Goal: Transaction & Acquisition: Purchase product/service

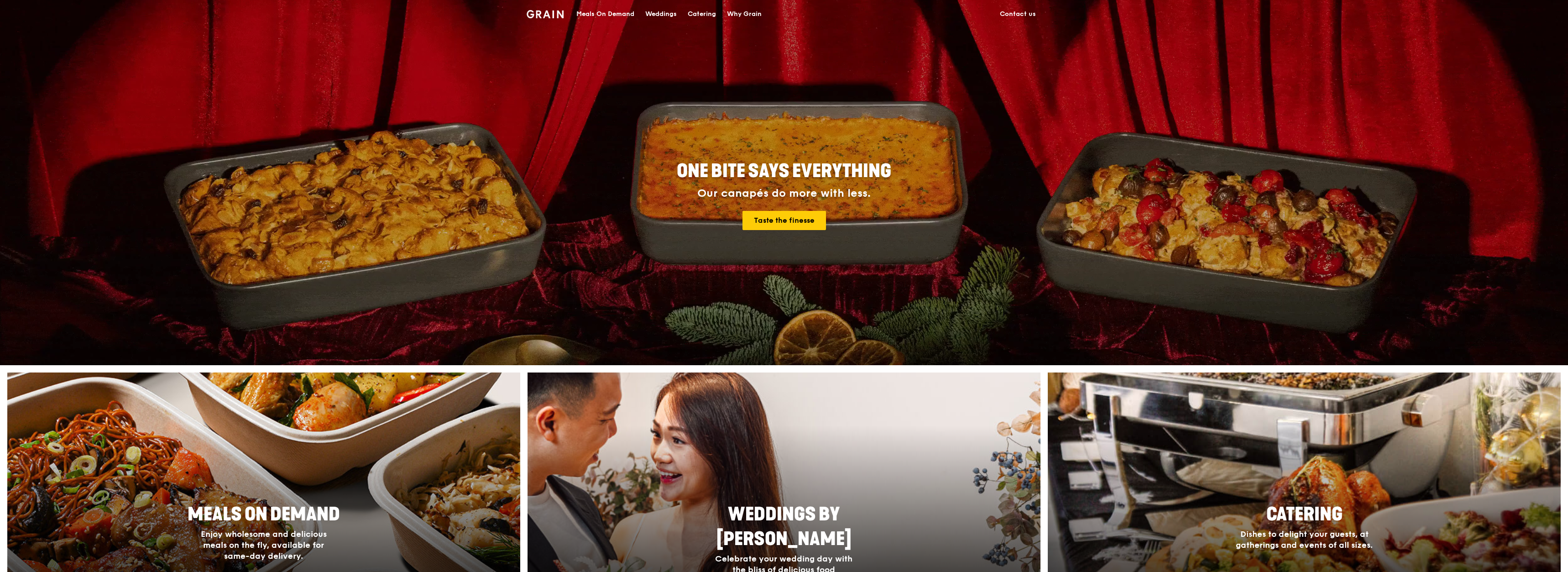
click at [605, 17] on div "Meals On Demand" at bounding box center [605, 14] width 58 height 27
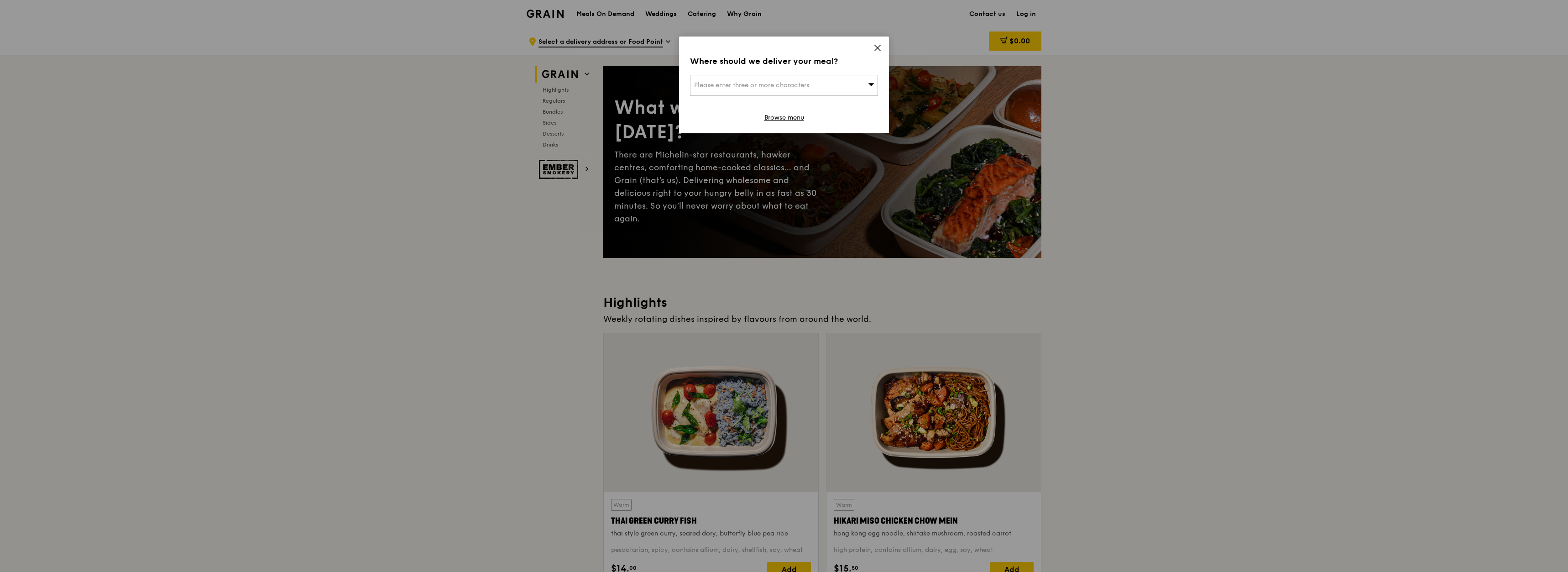
click at [873, 51] on icon at bounding box center [877, 48] width 8 height 8
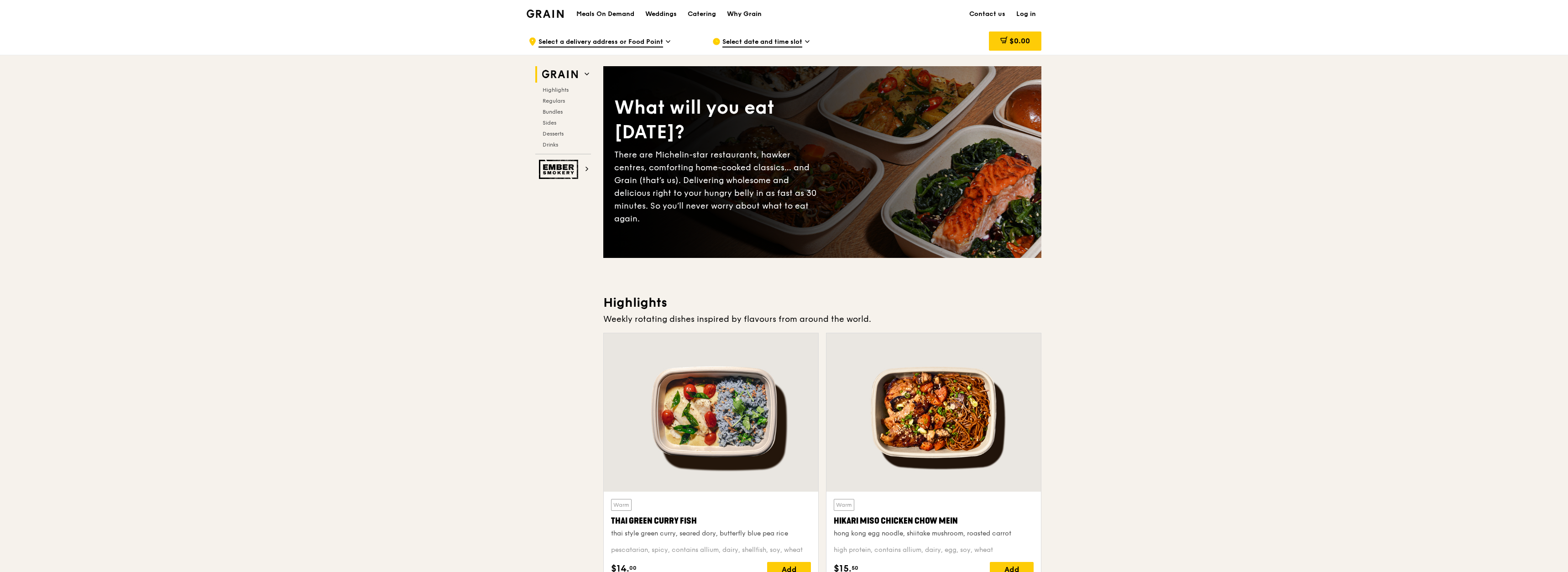
click at [725, 15] on link "Why Grain" at bounding box center [744, 14] width 46 height 27
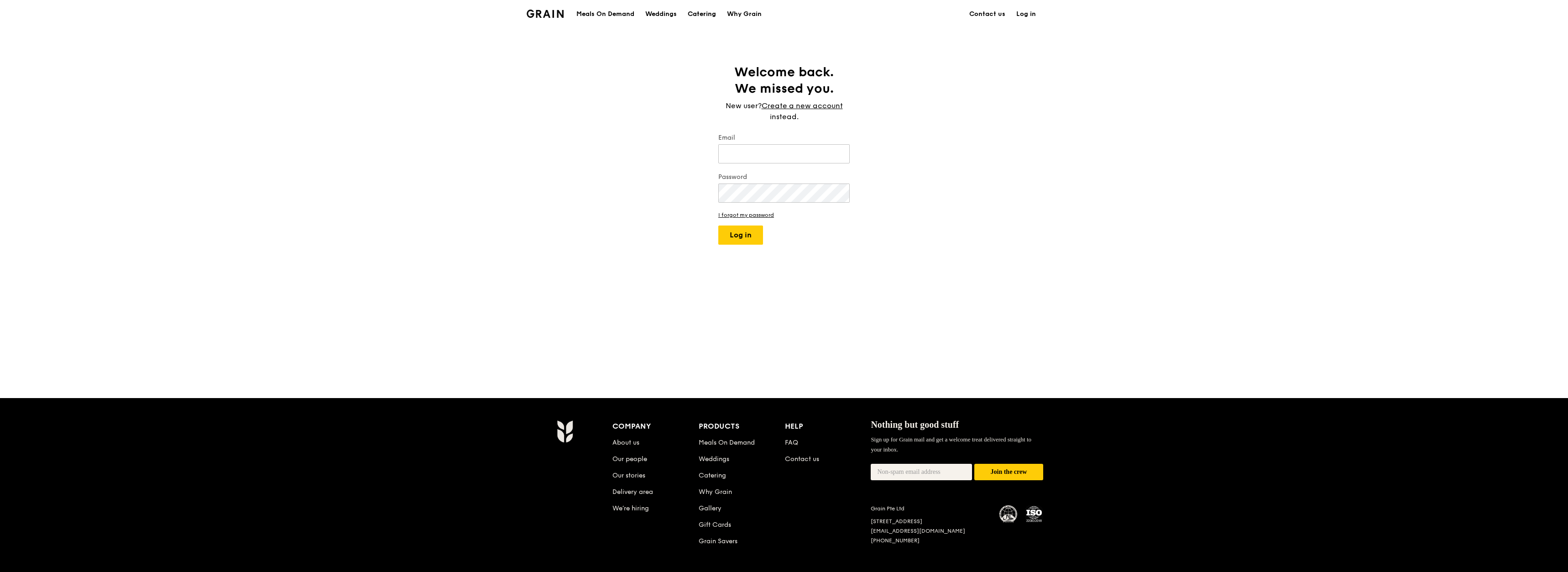
click at [697, 14] on div "Catering" at bounding box center [701, 14] width 28 height 27
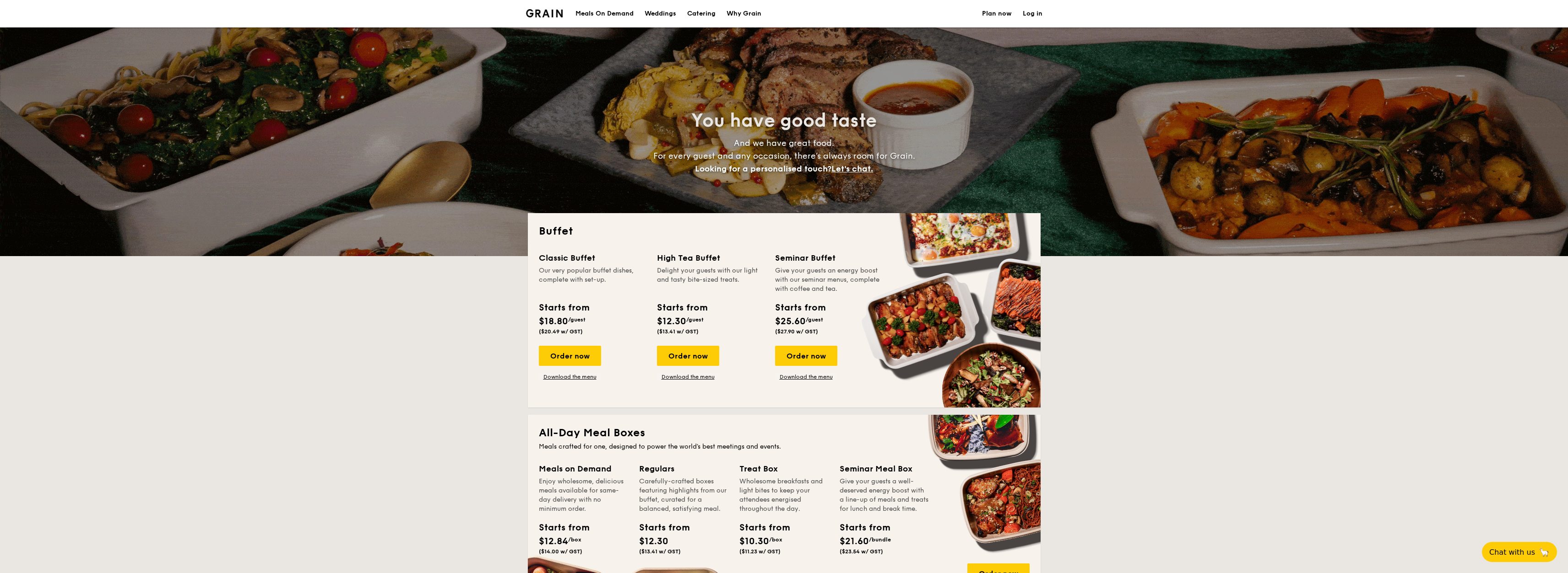
select select
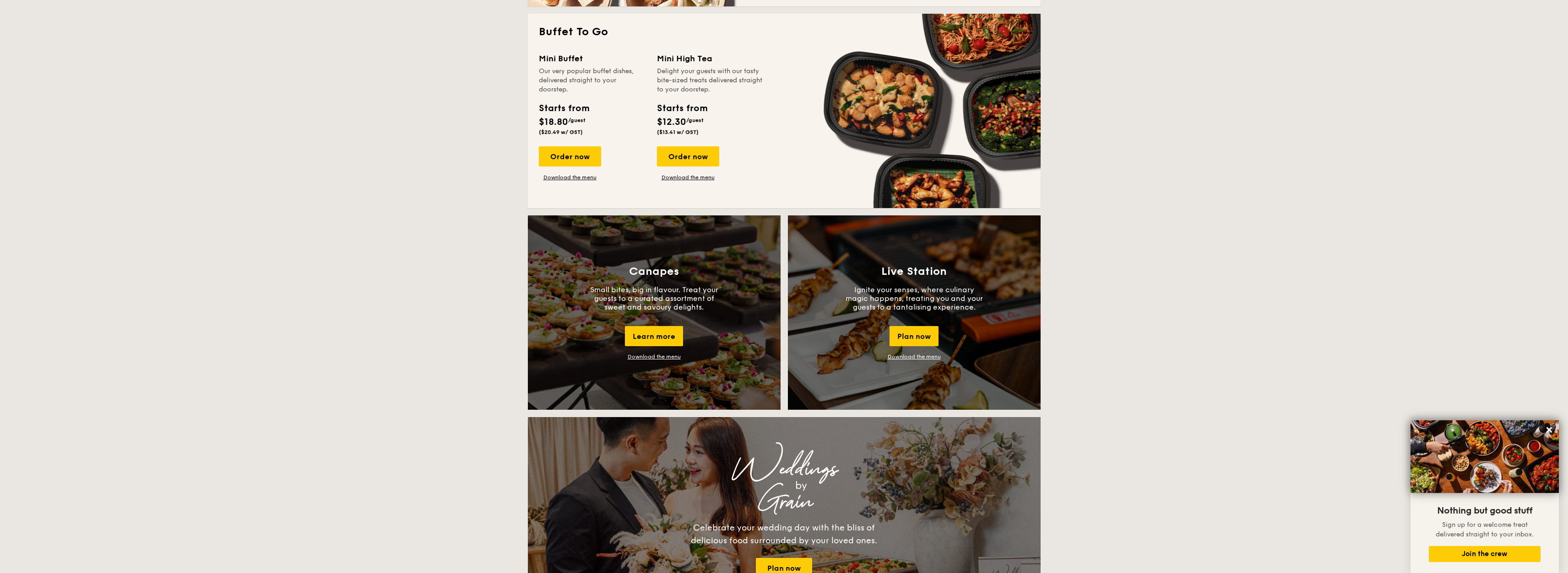
scroll to position [125, 0]
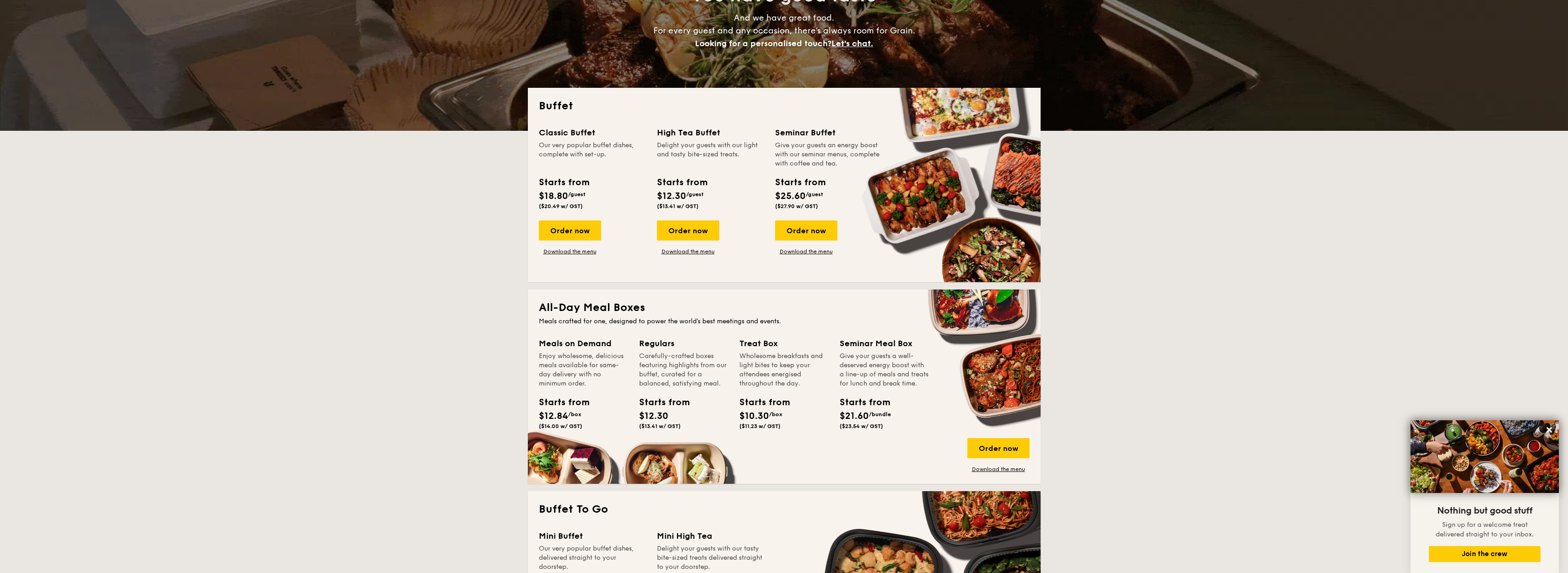
click at [671, 136] on div "High Tea Buffet" at bounding box center [710, 133] width 107 height 13
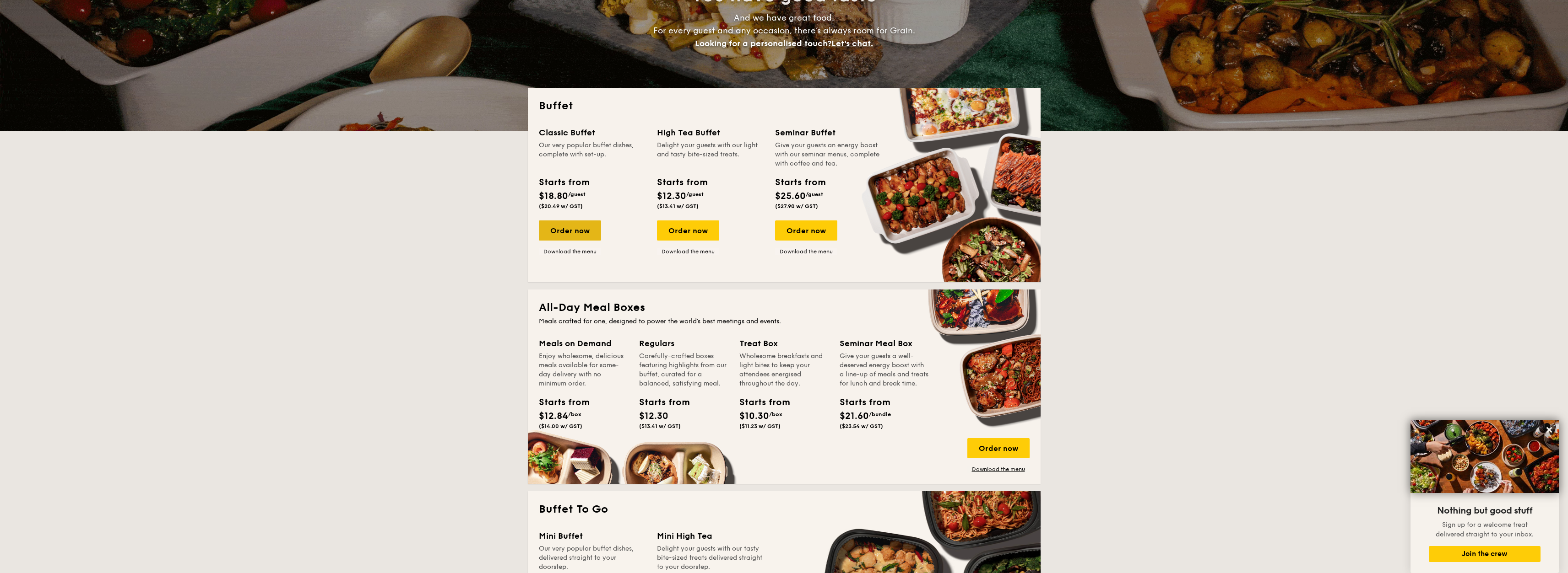
click at [555, 238] on div "Order now" at bounding box center [570, 230] width 62 height 20
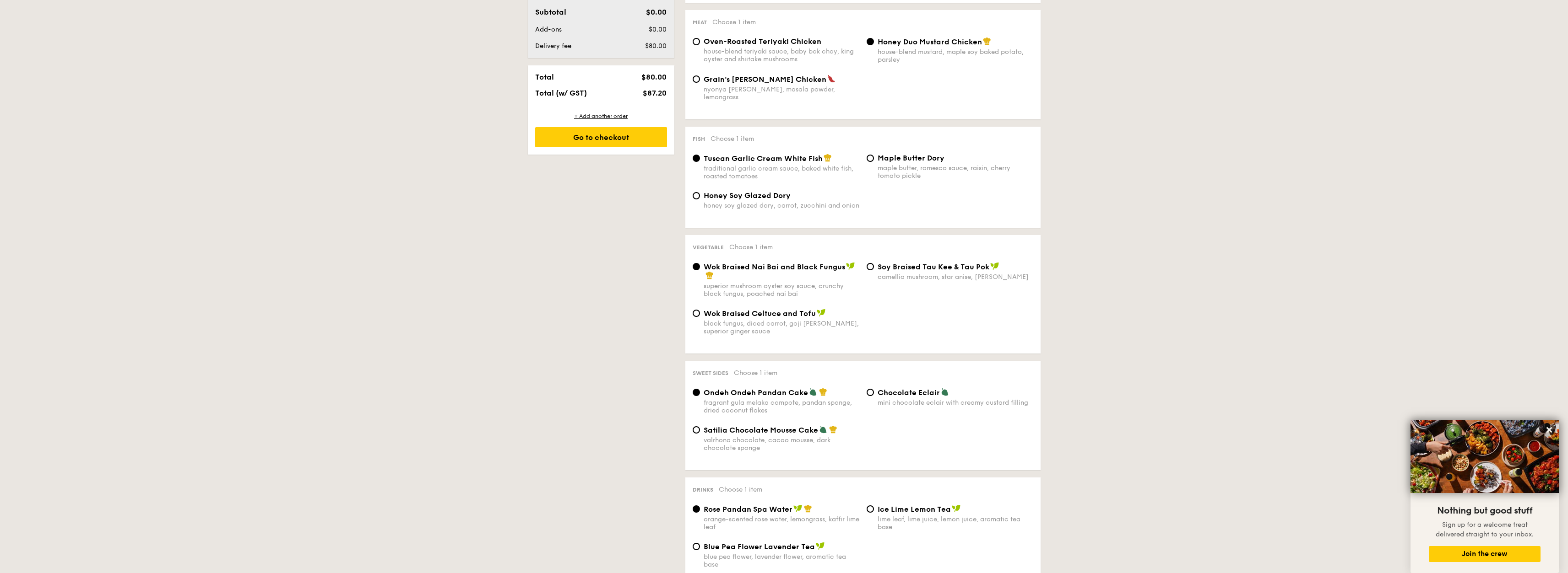
scroll to position [219, 0]
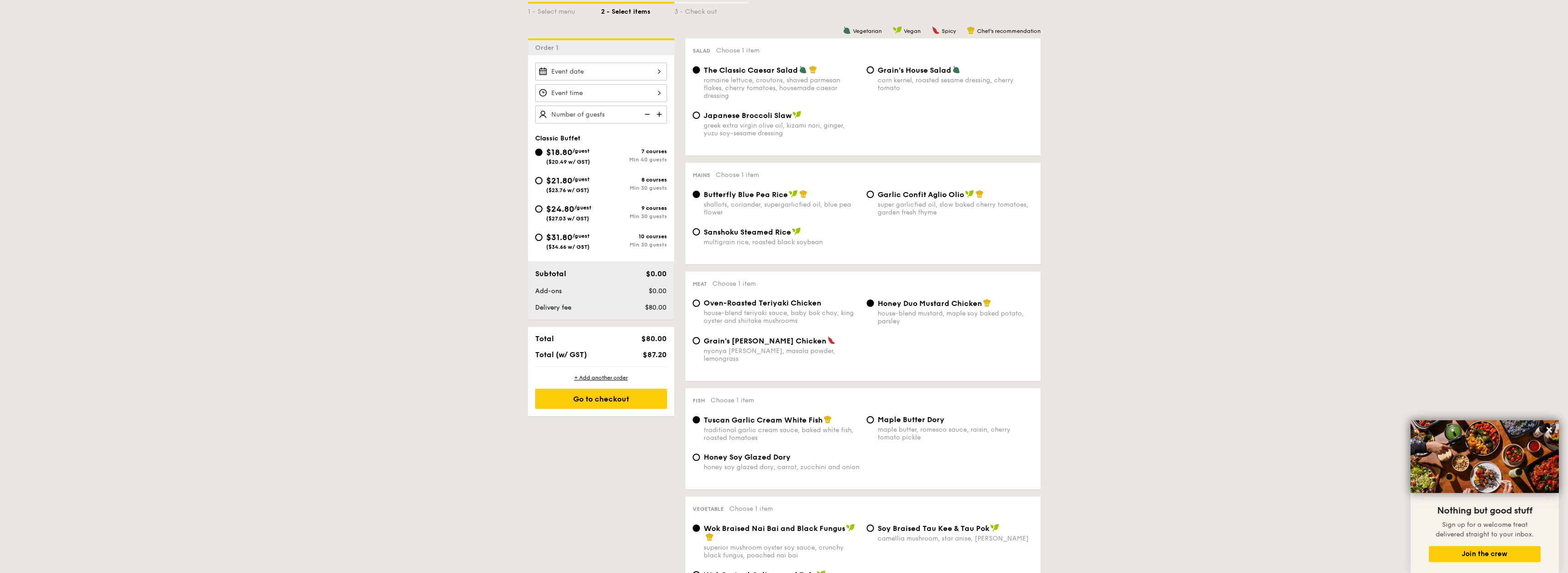
select select
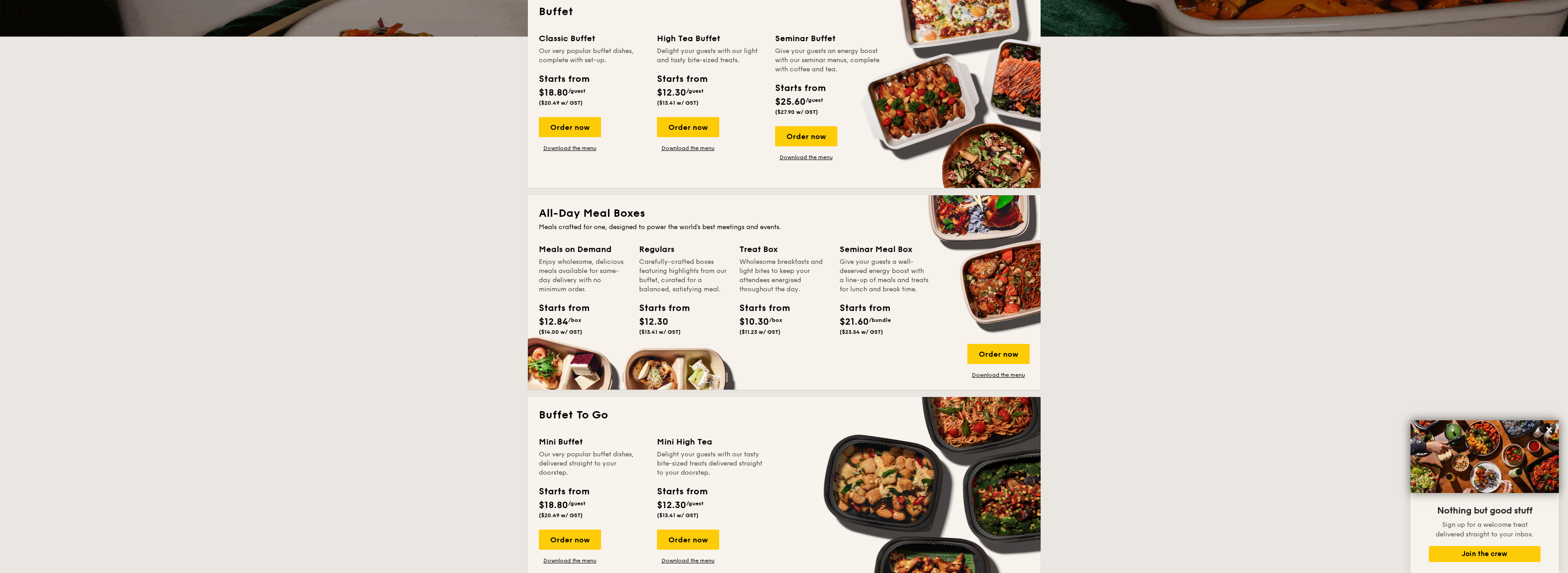
scroll to position [125, 0]
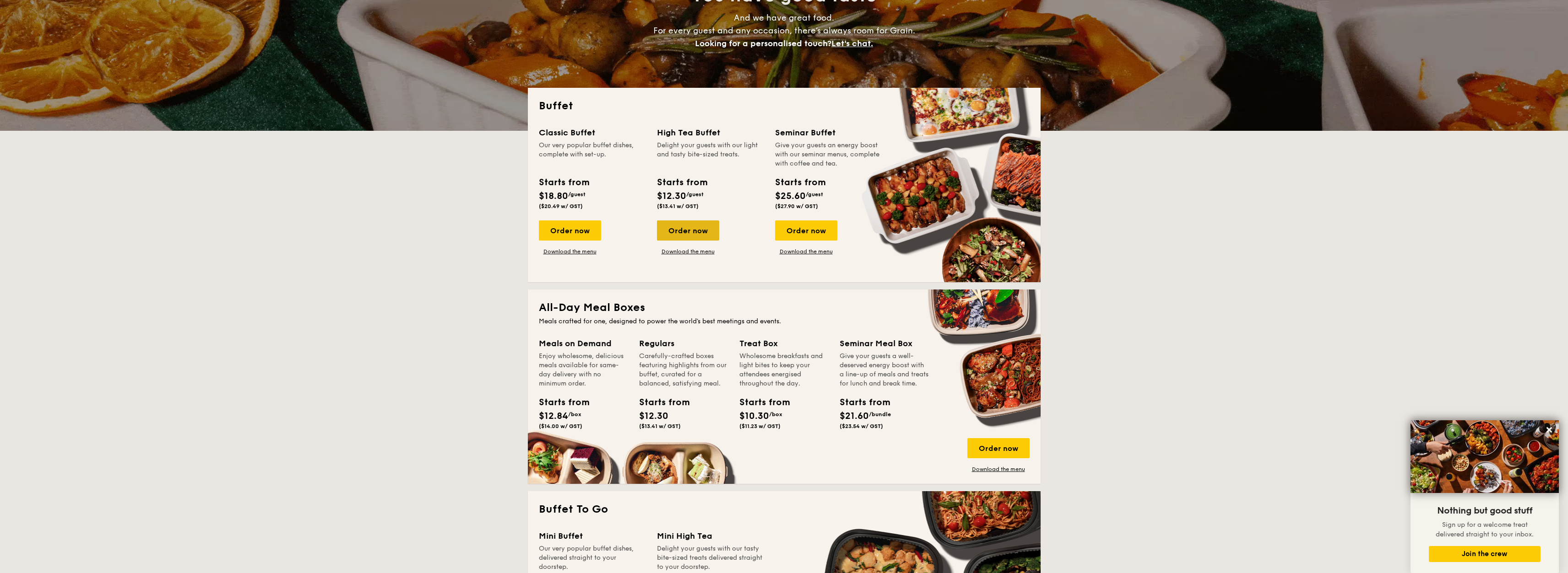
click at [699, 239] on div "Order now" at bounding box center [688, 230] width 62 height 20
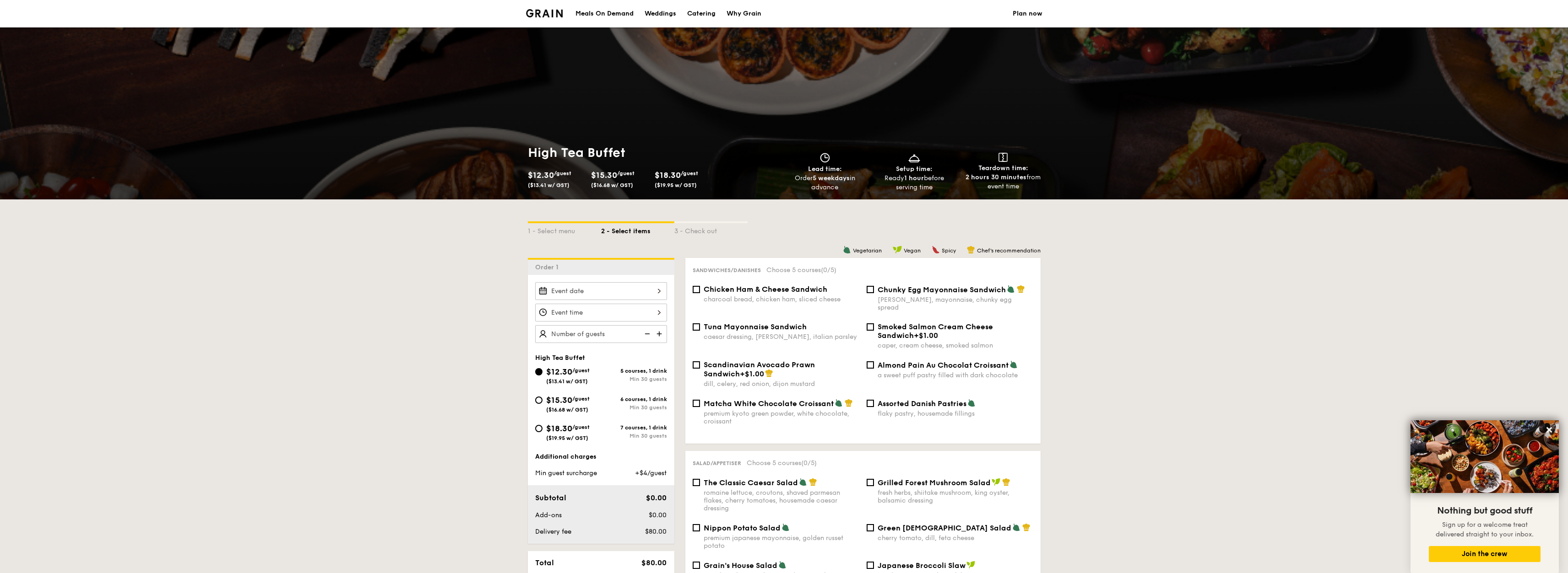
click at [605, 15] on div "Meals On Demand" at bounding box center [604, 13] width 58 height 27
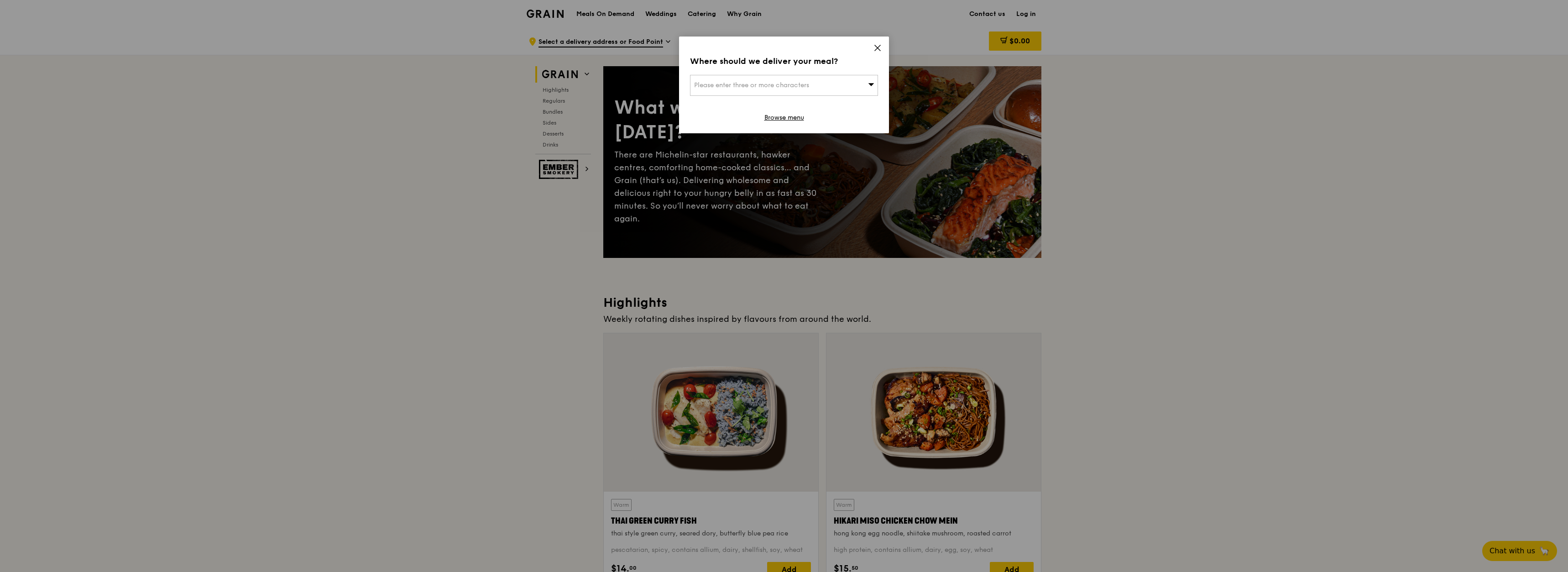
click at [839, 94] on div "Please enter three or more characters" at bounding box center [784, 85] width 188 height 21
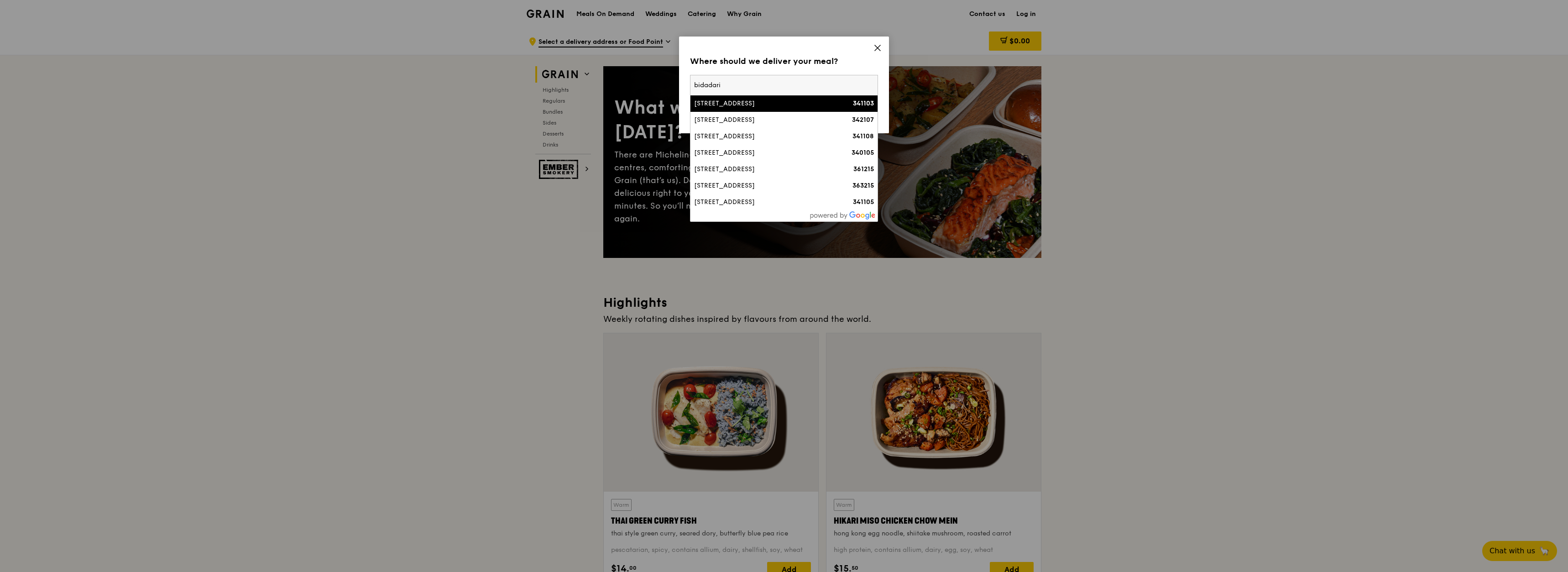
click at [789, 84] on input "bidadari" at bounding box center [784, 85] width 187 height 20
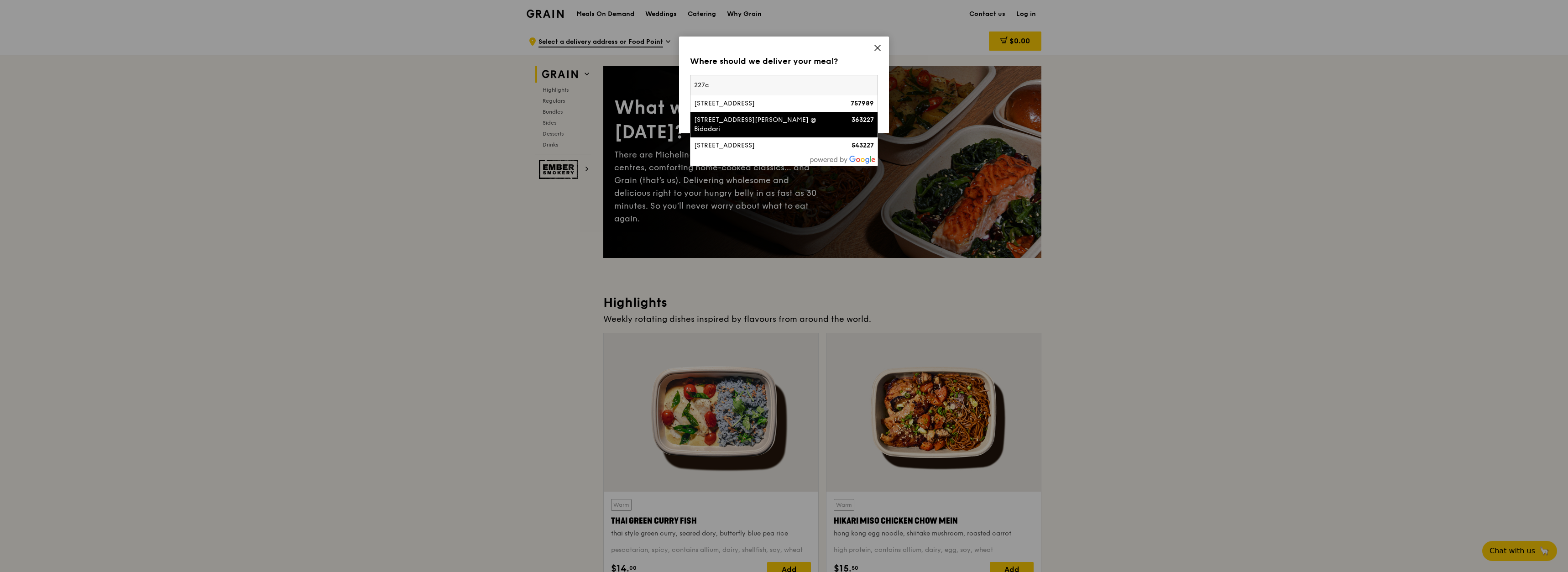
type input "227c"
click at [789, 122] on div "[STREET_ADDRESS][PERSON_NAME] @ Bidadari" at bounding box center [762, 124] width 135 height 18
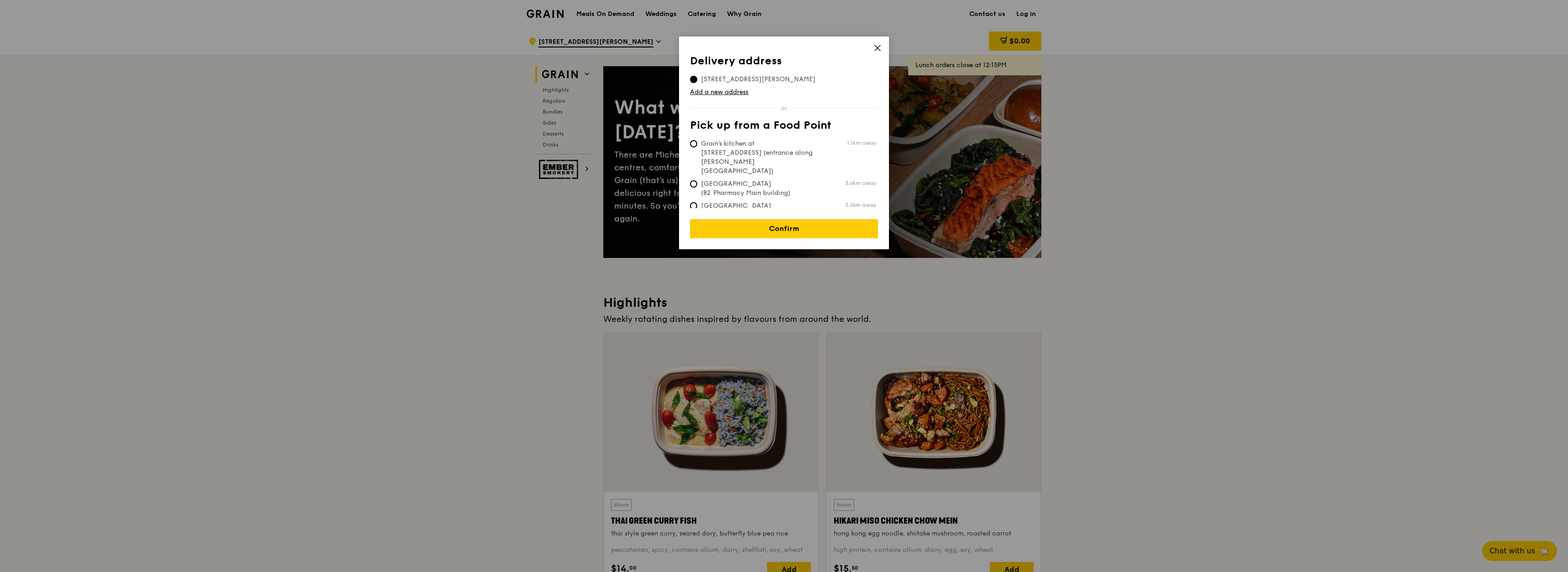
click at [772, 148] on span "Grain's kitchen at [STREET_ADDRESS] (entrance along [PERSON_NAME][GEOGRAPHIC_DA…" at bounding box center [757, 157] width 136 height 37
click at [697, 148] on input "Grain's kitchen at [STREET_ADDRESS] (entrance along [PERSON_NAME][GEOGRAPHIC_DA…" at bounding box center [694, 144] width 7 height 7
radio input "true"
click at [761, 221] on link "Confirm" at bounding box center [784, 228] width 188 height 19
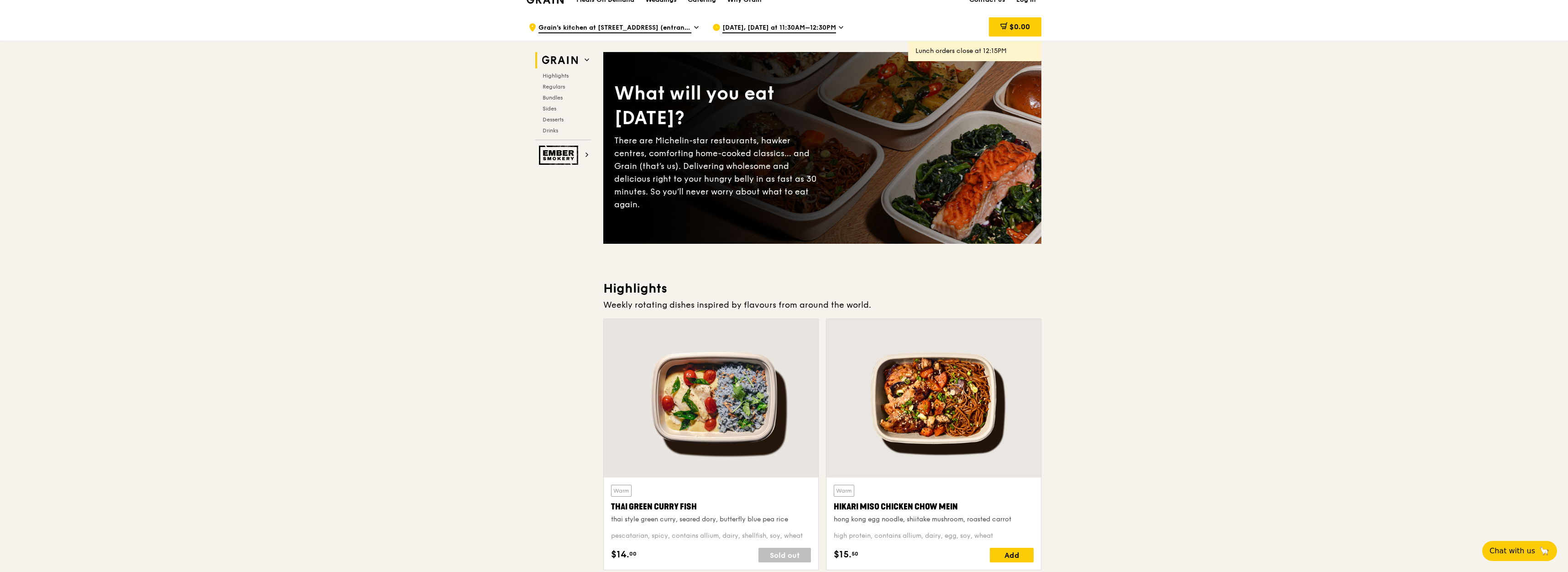
scroll to position [15, 0]
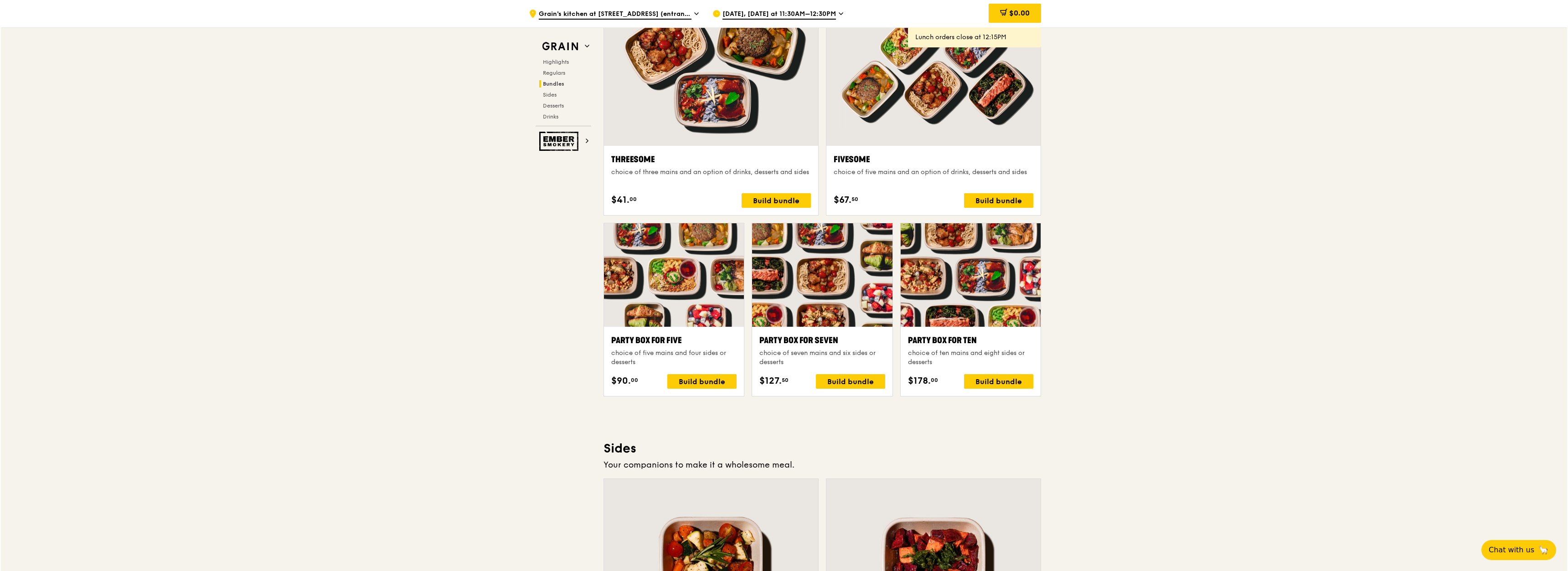
scroll to position [1806, 0]
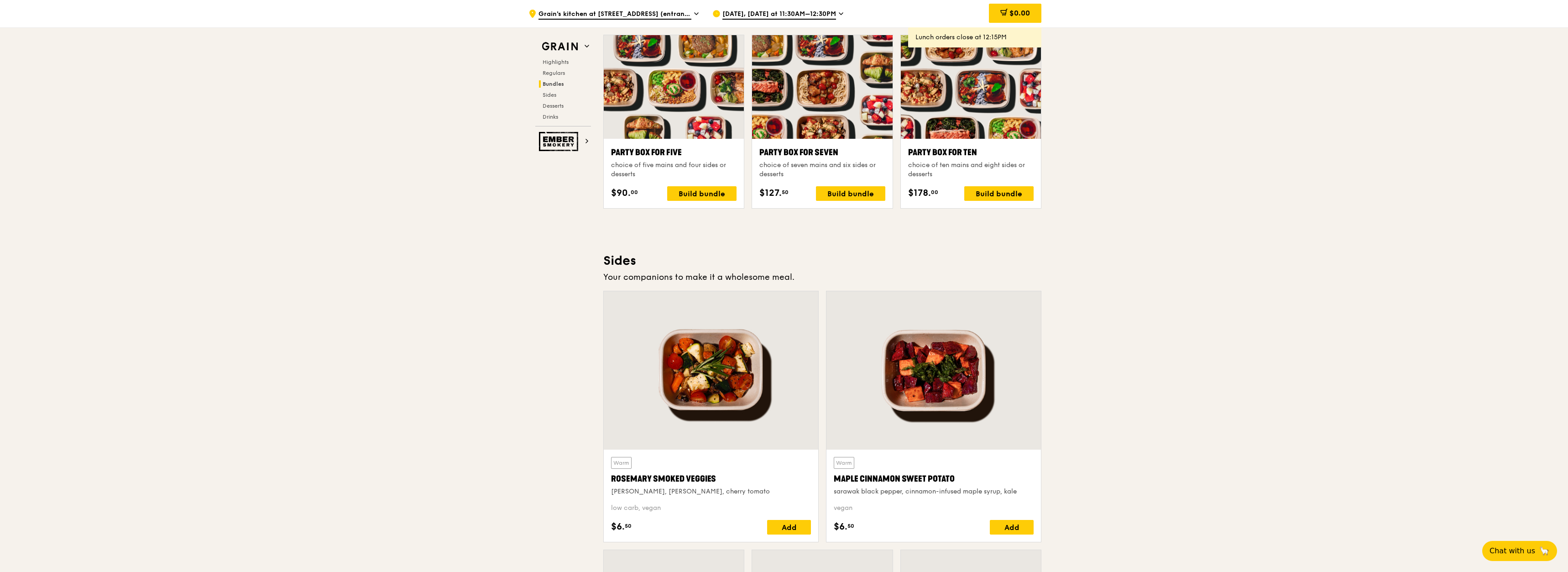
click at [938, 155] on div "Party Box for Ten" at bounding box center [971, 152] width 126 height 13
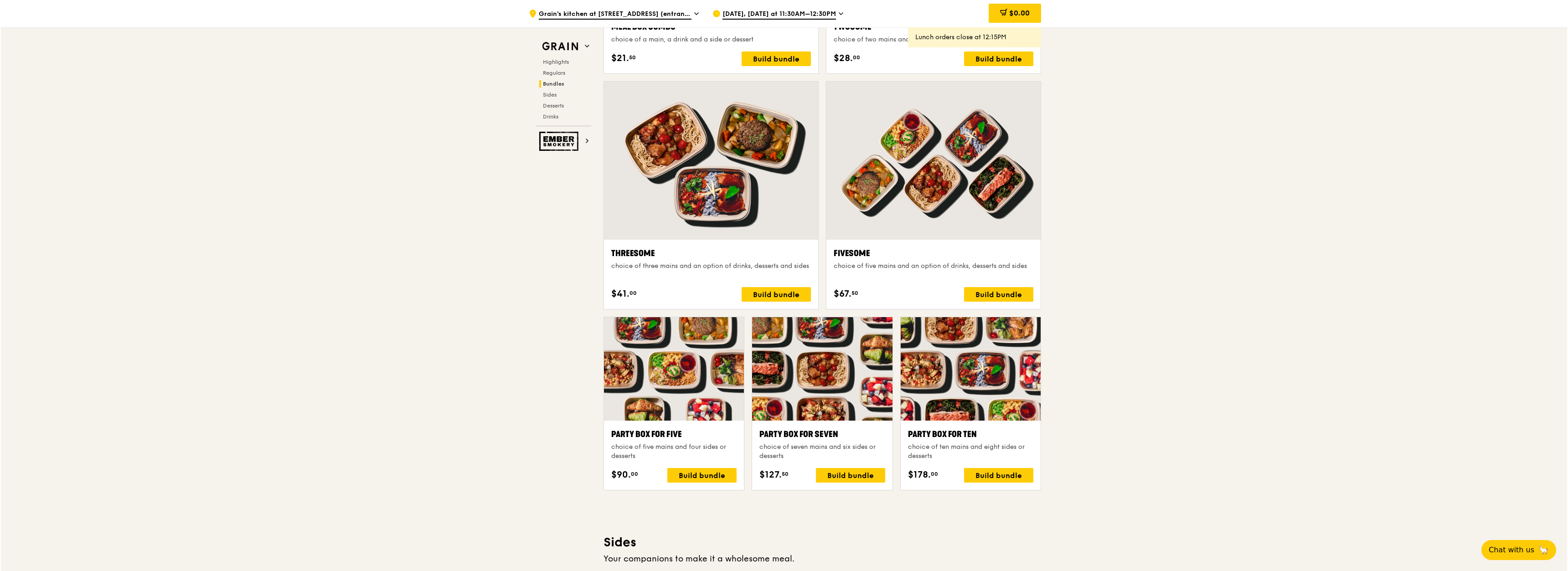
scroll to position [1501, 0]
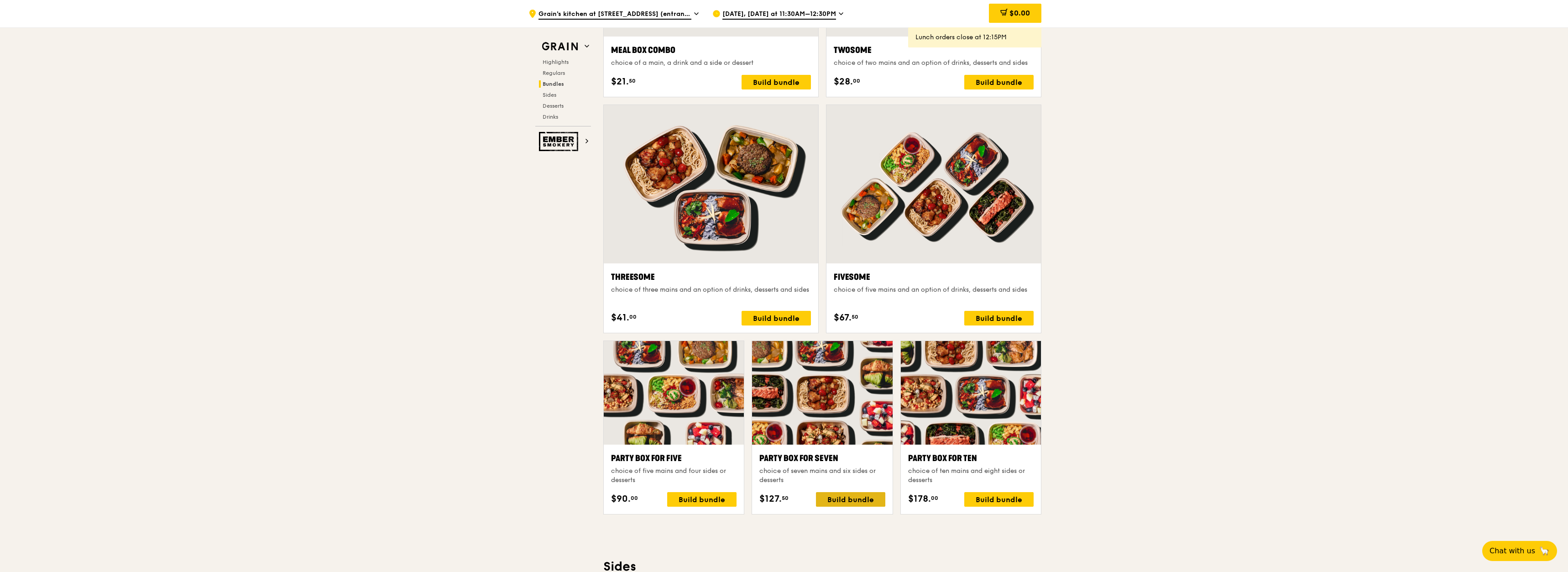
click at [853, 502] on div "Build bundle" at bounding box center [851, 499] width 69 height 15
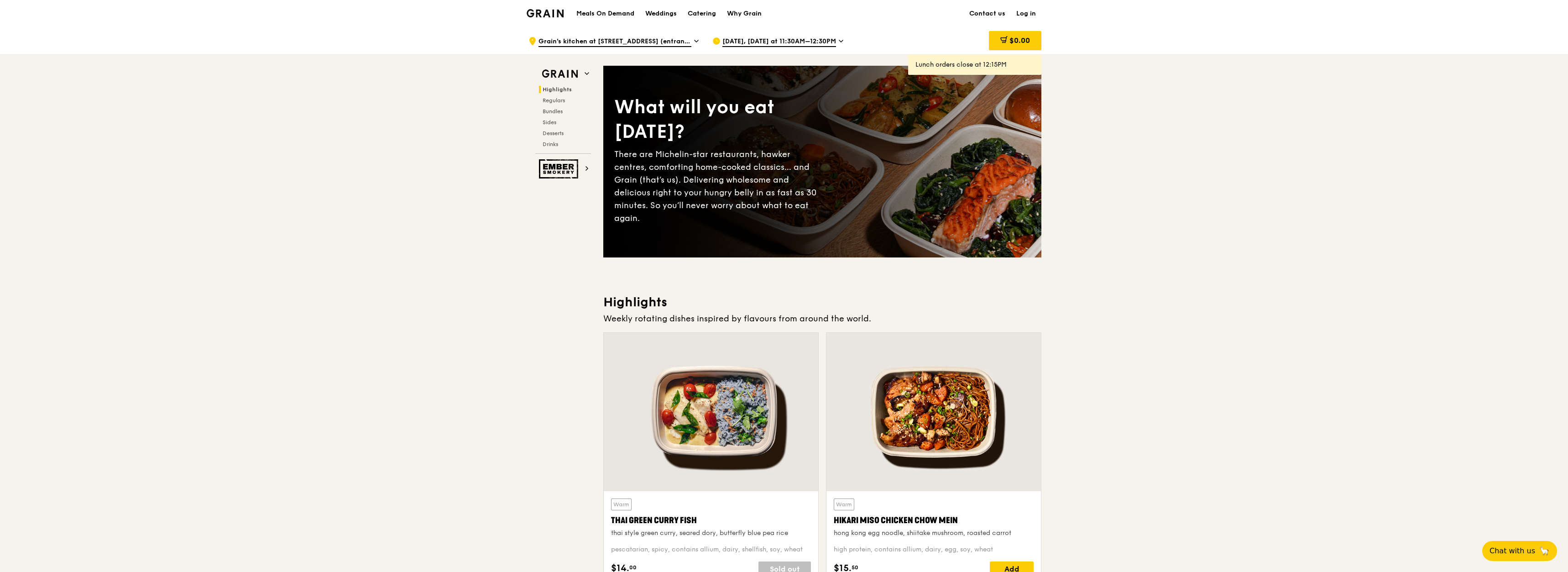
scroll to position [0, 0]
click at [668, 46] on span "Grain's kitchen at [STREET_ADDRESS] (entrance along [PERSON_NAME][GEOGRAPHIC_DA…" at bounding box center [615, 42] width 153 height 10
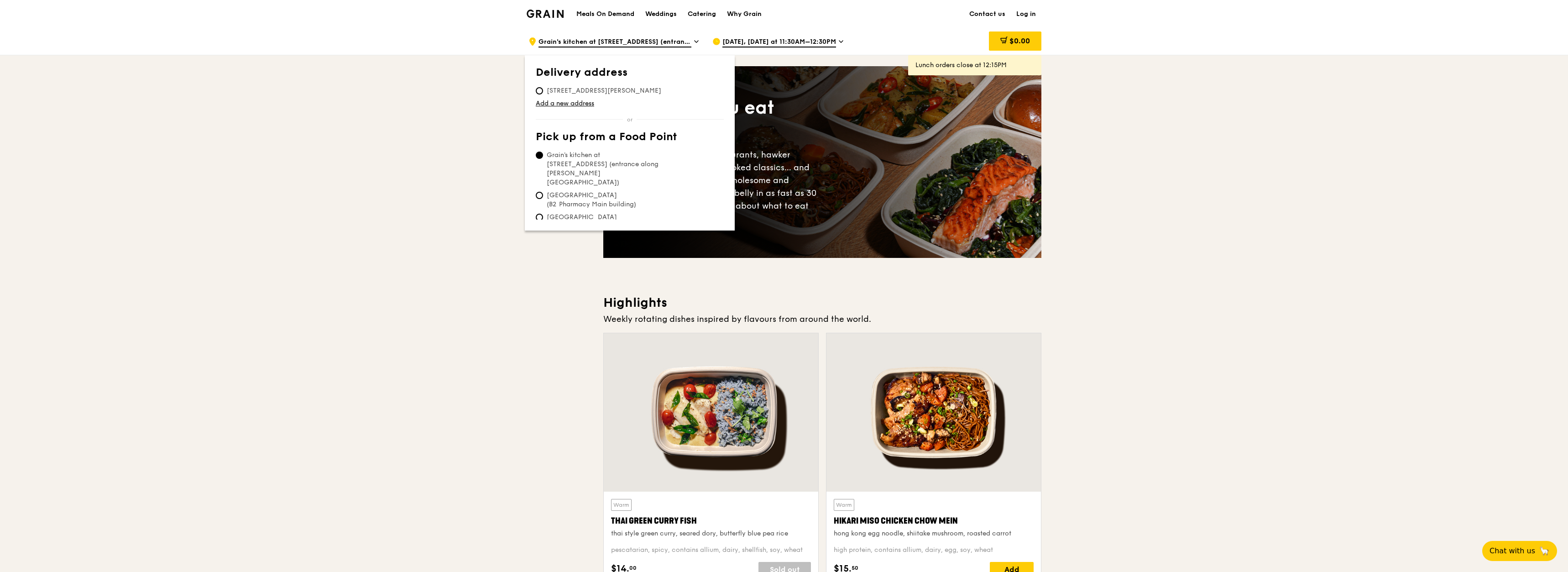
click at [668, 46] on span "Grain's kitchen at [STREET_ADDRESS] (entrance along [PERSON_NAME][GEOGRAPHIC_DA…" at bounding box center [615, 42] width 153 height 10
